Goal: Check status: Check status

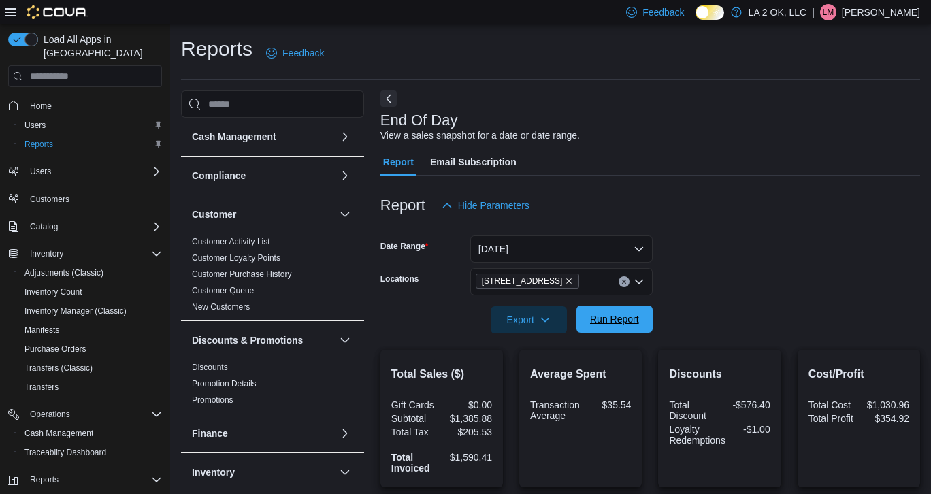
scroll to position [137, 0]
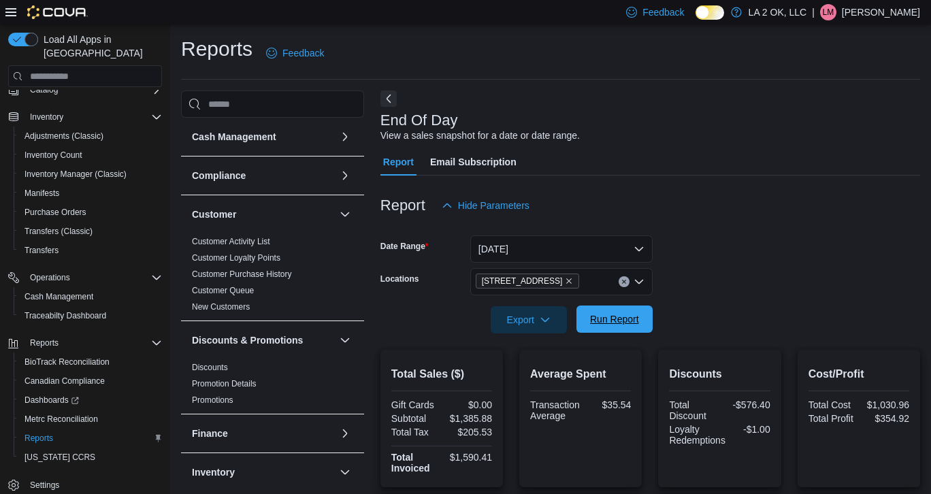
click at [608, 319] on span "Run Report" at bounding box center [614, 319] width 49 height 14
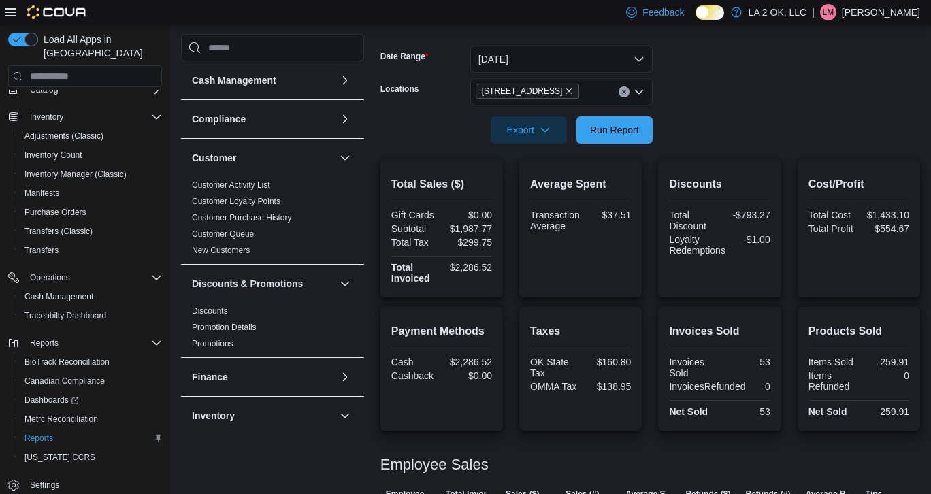
scroll to position [0, 0]
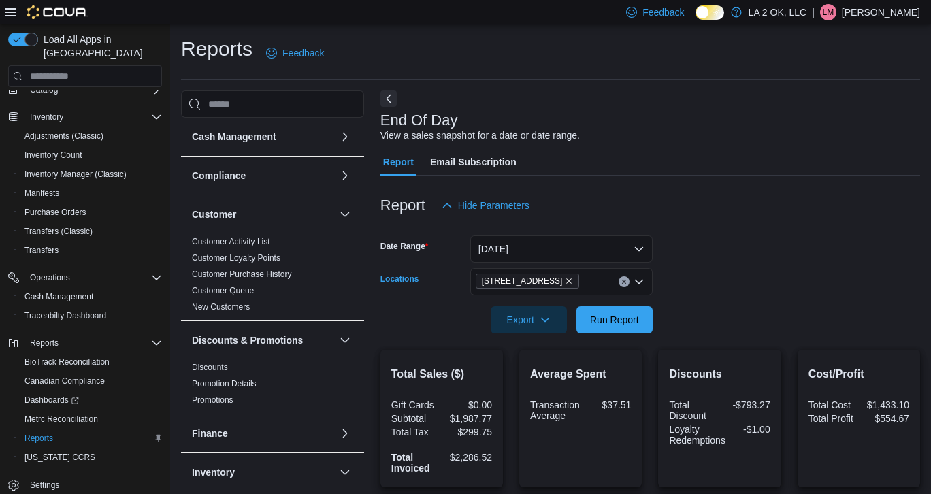
click at [624, 287] on button "Clear input" at bounding box center [624, 281] width 11 height 11
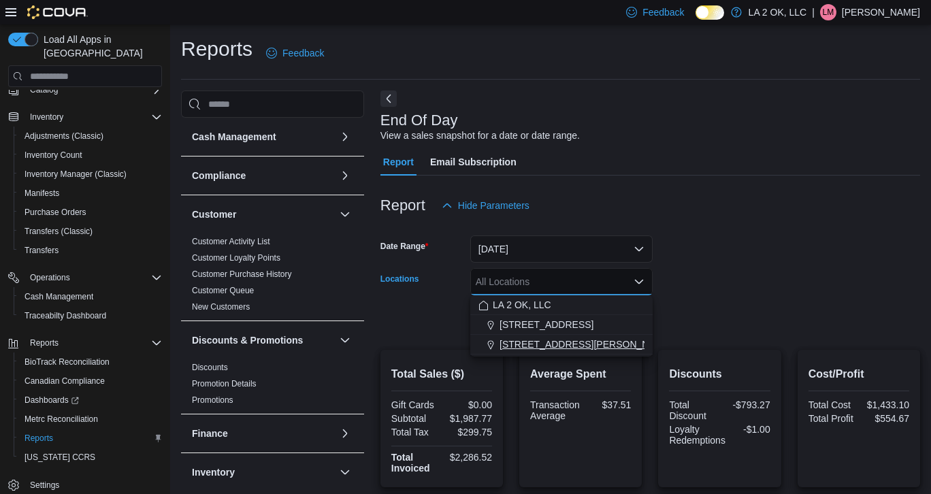
click at [569, 342] on span "[STREET_ADDRESS][PERSON_NAME]" at bounding box center [586, 345] width 173 height 14
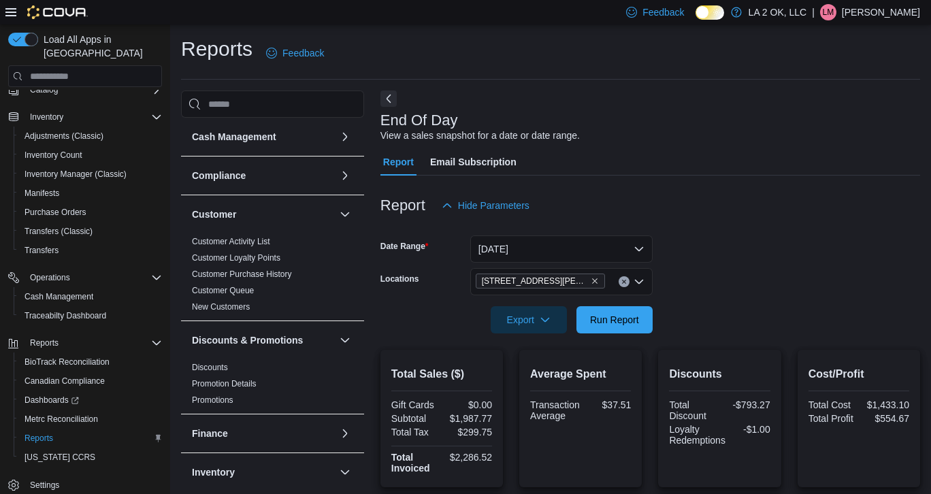
click at [745, 304] on div at bounding box center [651, 300] width 540 height 11
click at [607, 327] on span "Run Report" at bounding box center [615, 319] width 60 height 27
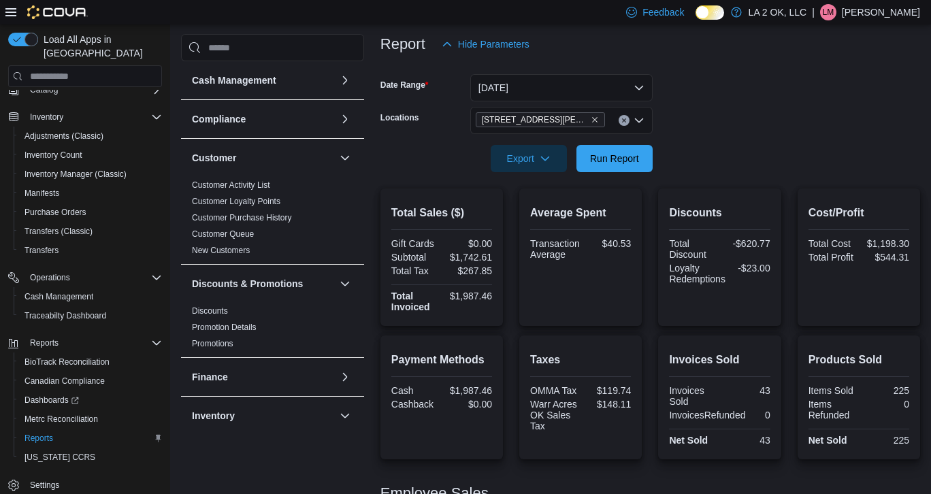
scroll to position [97, 0]
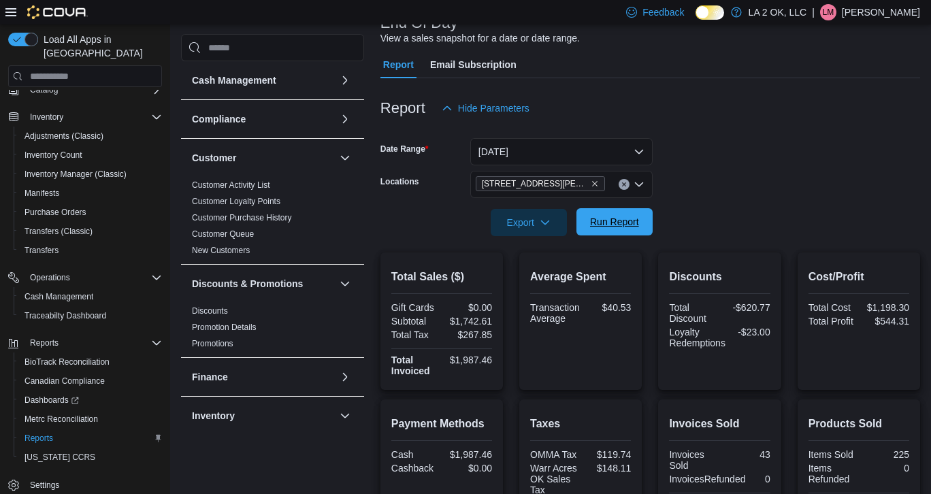
click at [609, 228] on span "Run Report" at bounding box center [614, 222] width 49 height 14
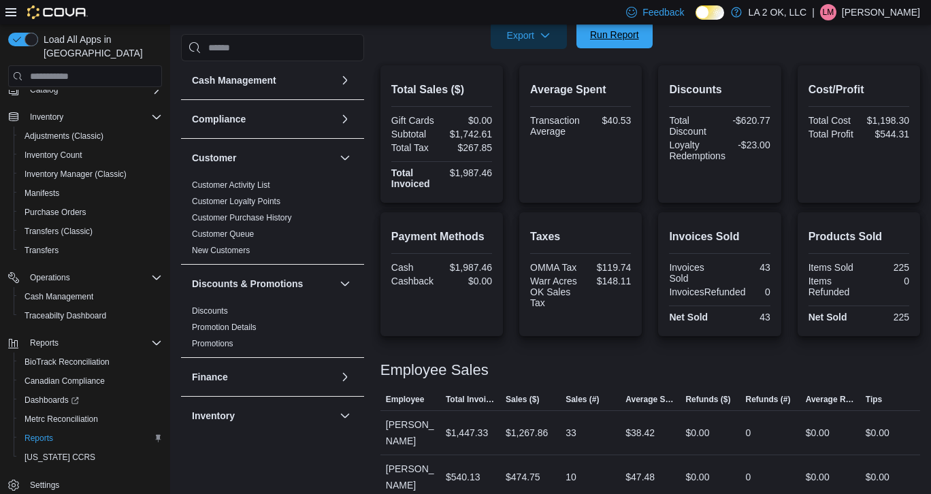
scroll to position [0, 0]
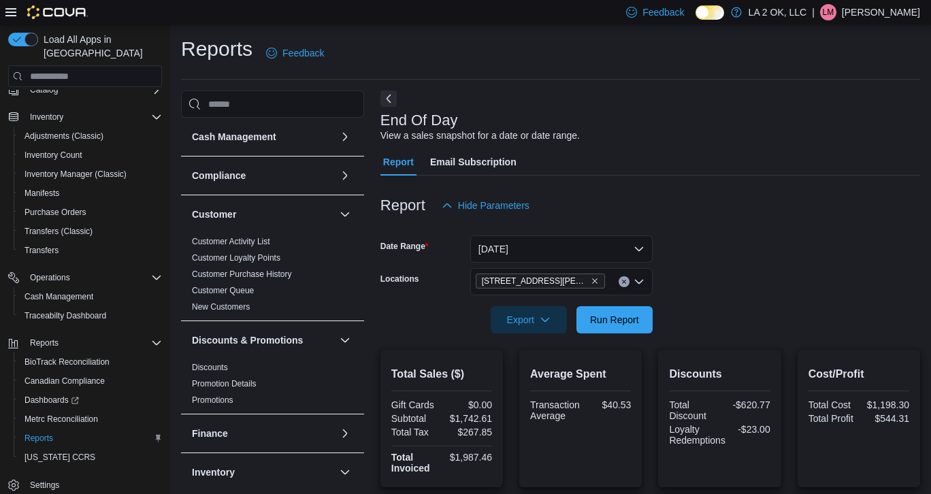
click at [623, 280] on icon "Clear input" at bounding box center [623, 281] width 3 height 3
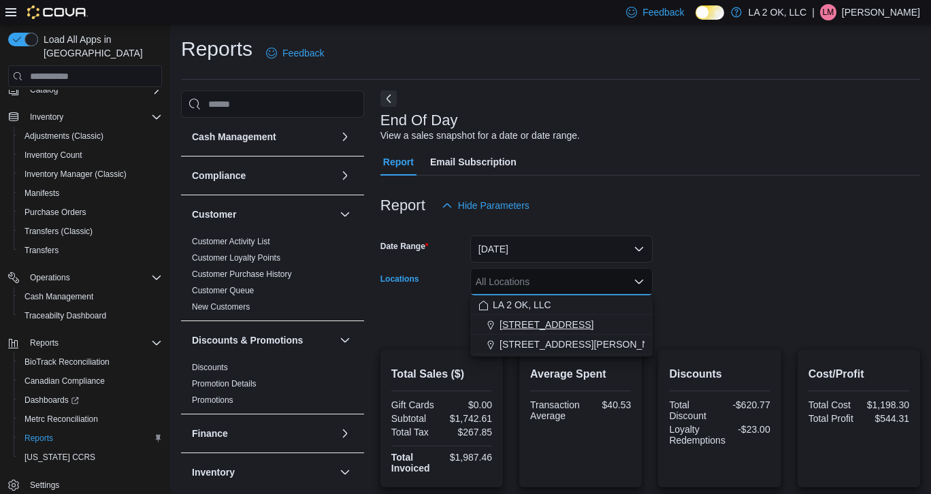
click at [549, 325] on span "[STREET_ADDRESS]" at bounding box center [547, 325] width 94 height 14
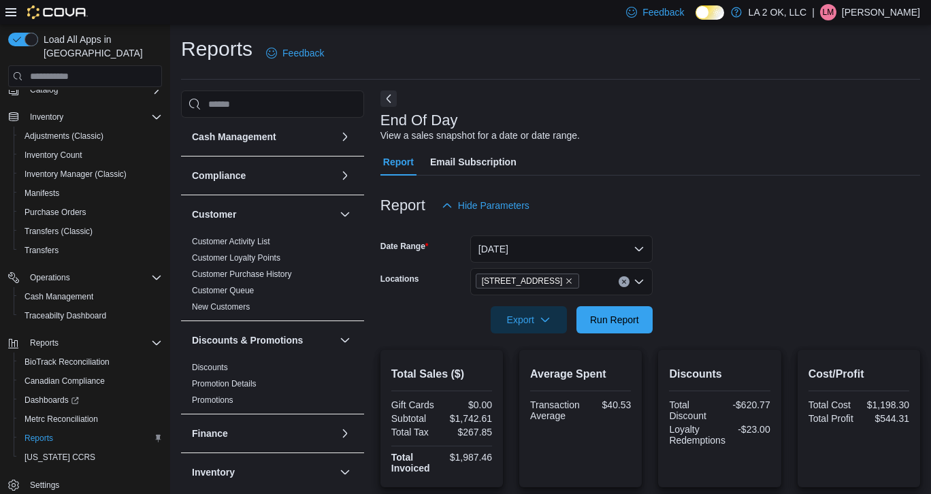
click at [784, 241] on form "Date Range [DATE] Locations 1 SE 59th St Export Run Report" at bounding box center [651, 276] width 540 height 114
click at [603, 321] on span "Run Report" at bounding box center [614, 319] width 49 height 14
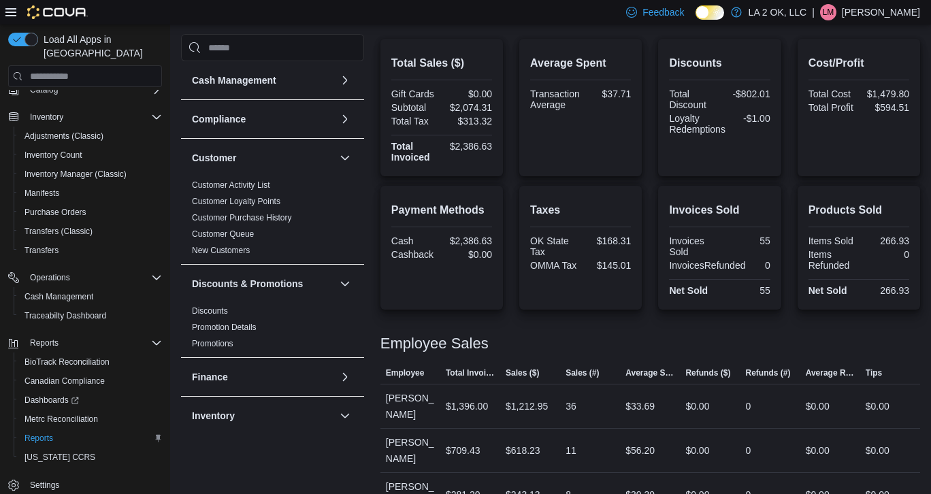
scroll to position [329, 0]
